Goal: Information Seeking & Learning: Stay updated

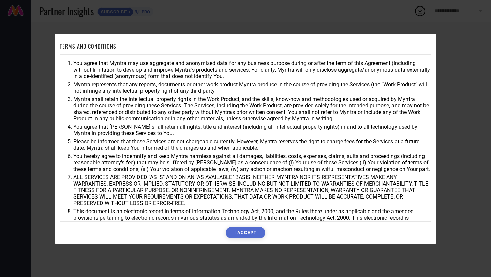
click at [248, 228] on button "I ACCEPT" at bounding box center [245, 233] width 39 height 12
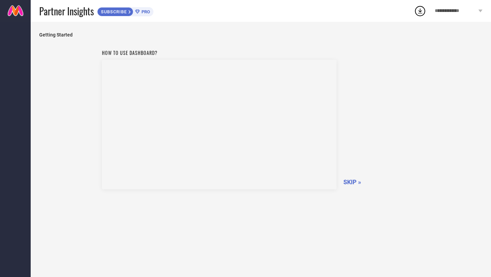
click at [352, 185] on span "SKIP »" at bounding box center [353, 181] width 18 height 7
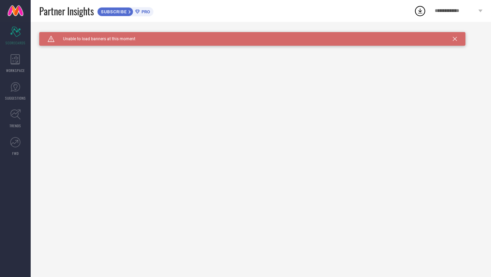
click at [119, 10] on span "SUBSCRIBE" at bounding box center [113, 11] width 31 height 5
